Goal: Task Accomplishment & Management: Use online tool/utility

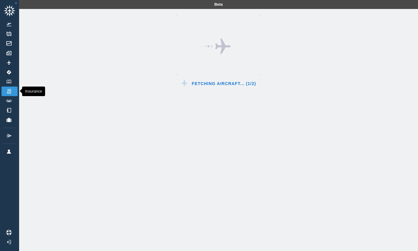
click at [13, 90] on link "Insurance" at bounding box center [9, 92] width 16 height 10
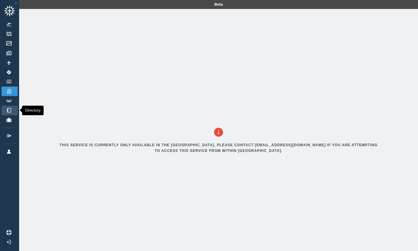
click at [8, 110] on img at bounding box center [9, 110] width 7 height 4
